Goal: Task Accomplishment & Management: Use online tool/utility

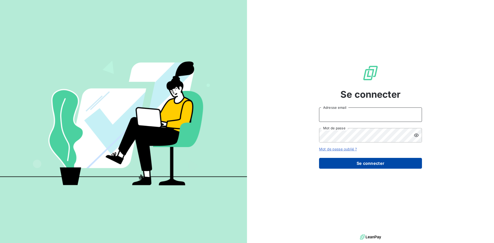
type input "[EMAIL_ADDRESS][DOMAIN_NAME]"
click at [377, 164] on button "Se connecter" at bounding box center [370, 163] width 103 height 11
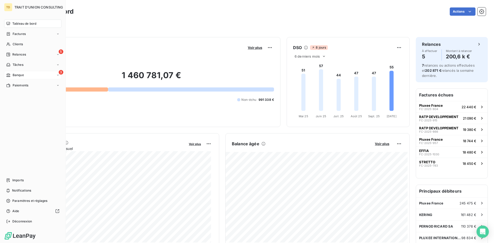
click at [27, 76] on div "3 Banque" at bounding box center [32, 75] width 57 height 8
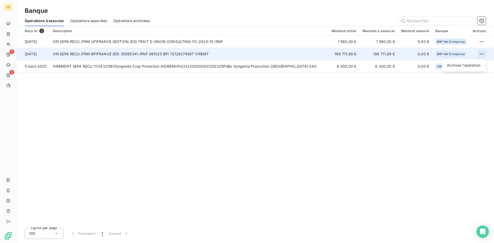
click at [483, 55] on html "TD 5 3 Banque Opérations à associer Opérations associées Opérations archivées R…" at bounding box center [247, 121] width 494 height 243
click at [477, 65] on div "Archiver l’opération" at bounding box center [464, 65] width 40 height 8
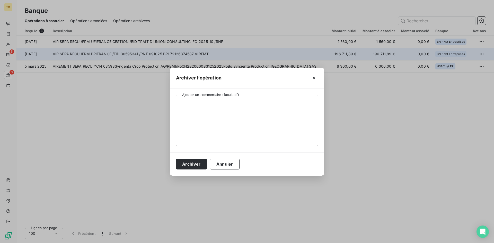
drag, startPoint x: 193, startPoint y: 161, endPoint x: 217, endPoint y: 140, distance: 31.4
click at [193, 161] on button "Archiver" at bounding box center [191, 164] width 31 height 11
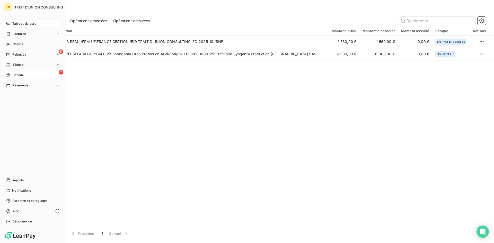
click at [16, 26] on span "Tableau de bord" at bounding box center [24, 23] width 24 height 5
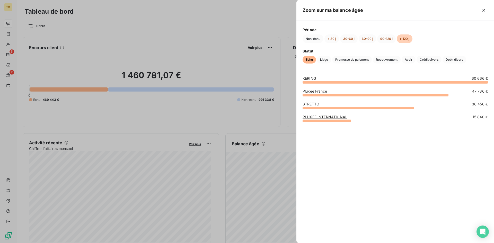
click at [276, 131] on div at bounding box center [247, 121] width 494 height 243
